Goal: Task Accomplishment & Management: Complete application form

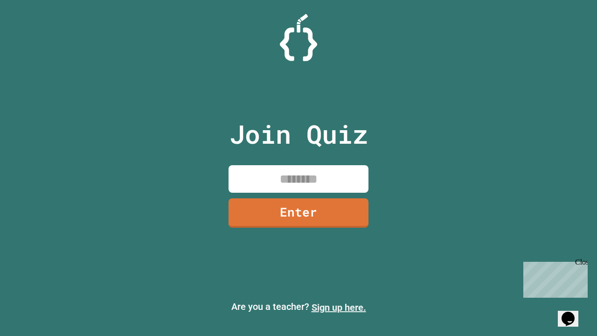
click at [339, 308] on link "Sign up here." at bounding box center [339, 307] width 55 height 11
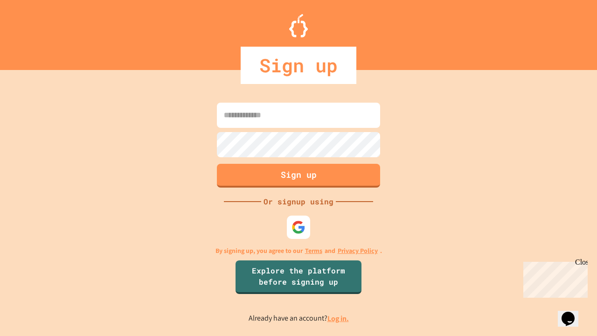
click at [339, 318] on link "Log in." at bounding box center [338, 319] width 21 height 10
